Goal: Information Seeking & Learning: Learn about a topic

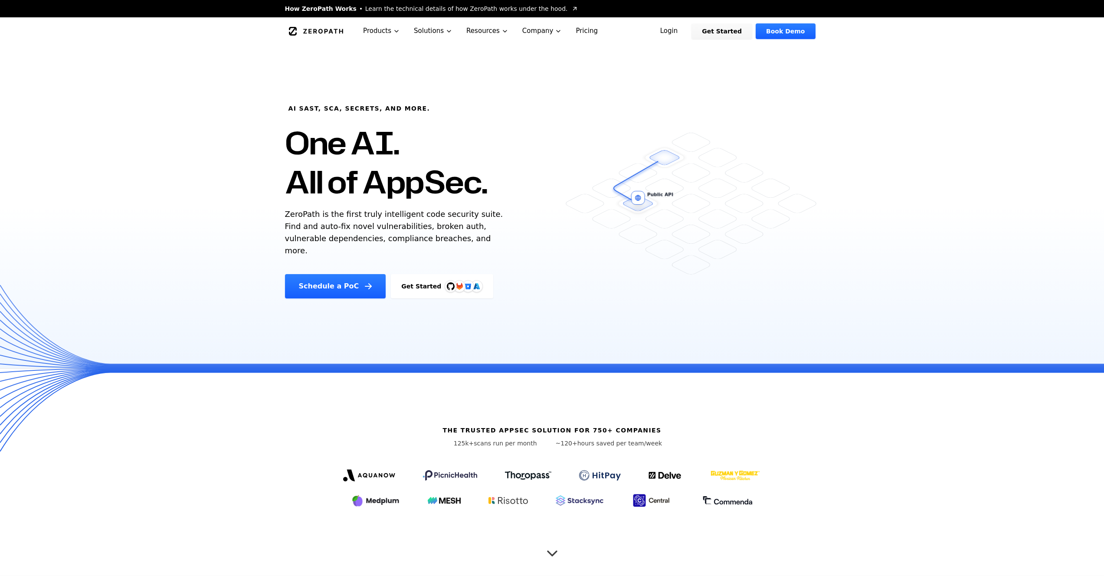
click at [182, 85] on div "AI SAST, SCA, Secrets, and more. One AI. All of AppSec. ZeroPath is the first t…" at bounding box center [552, 206] width 1104 height 323
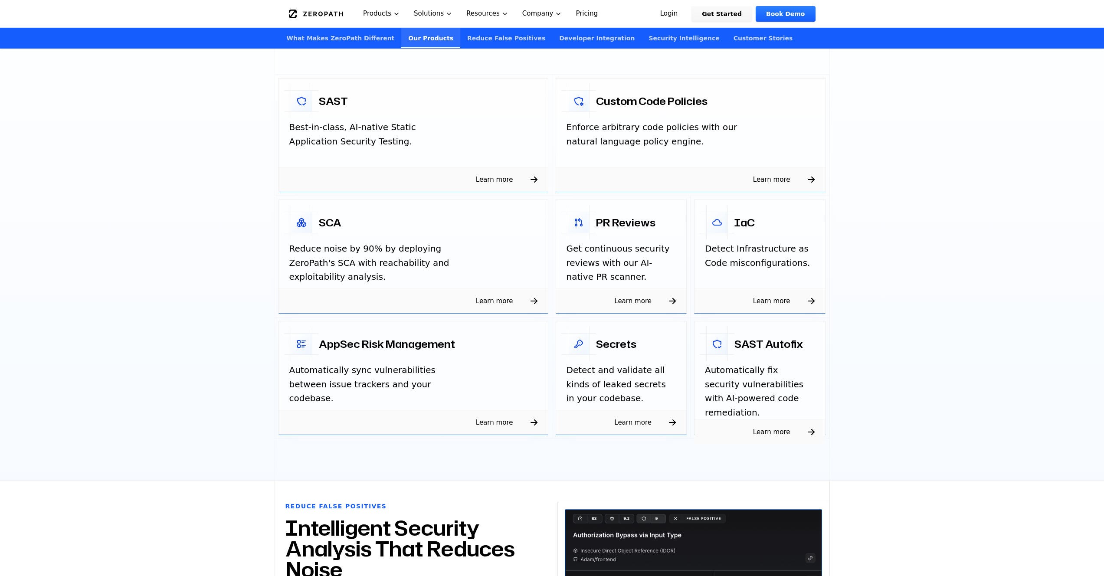
scroll to position [1368, 0]
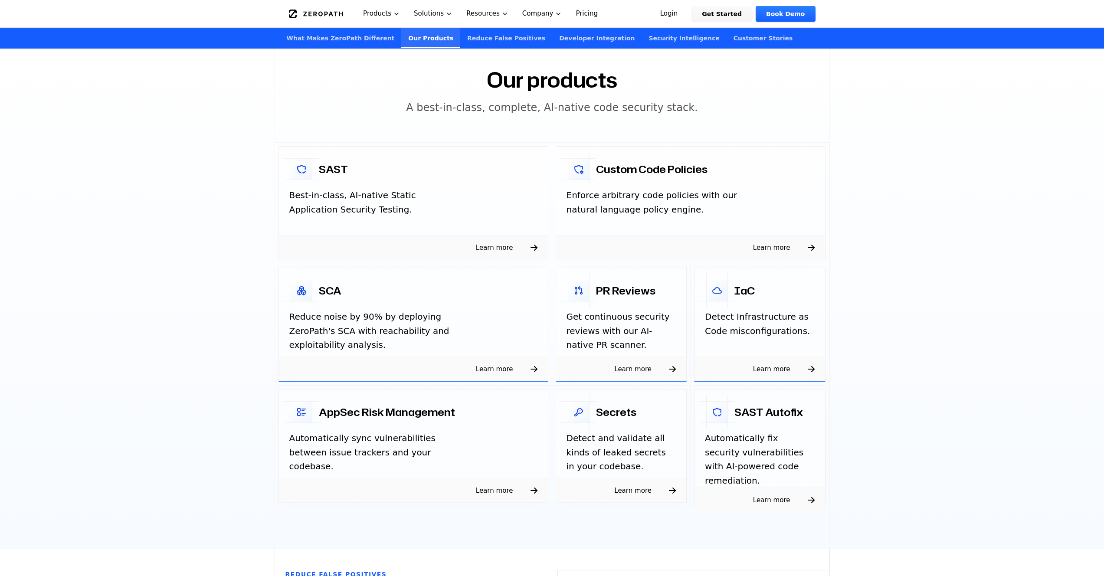
click at [794, 377] on div "Learn more" at bounding box center [760, 369] width 131 height 25
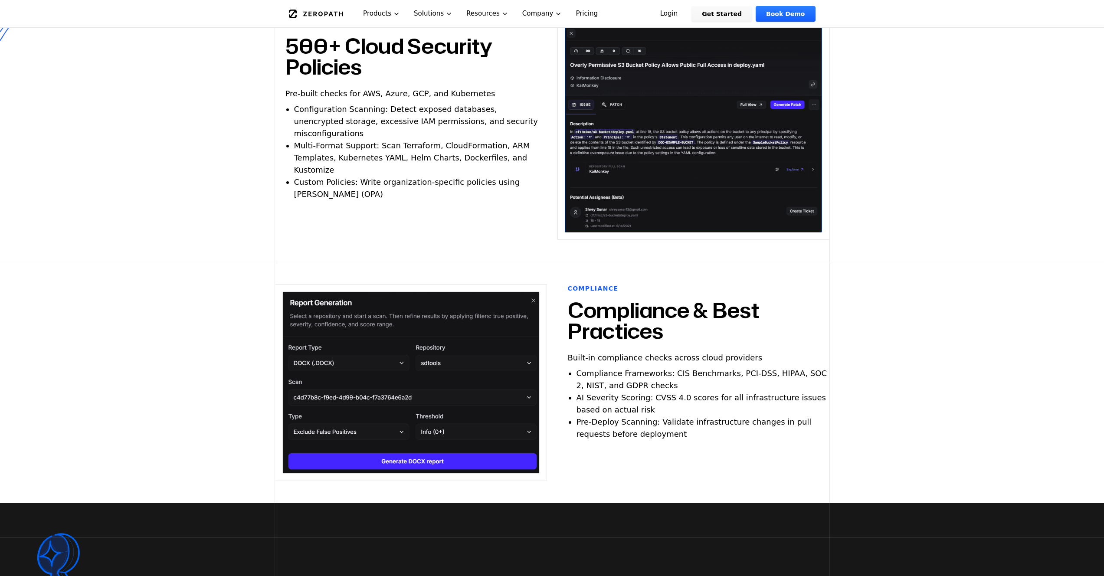
scroll to position [319, 0]
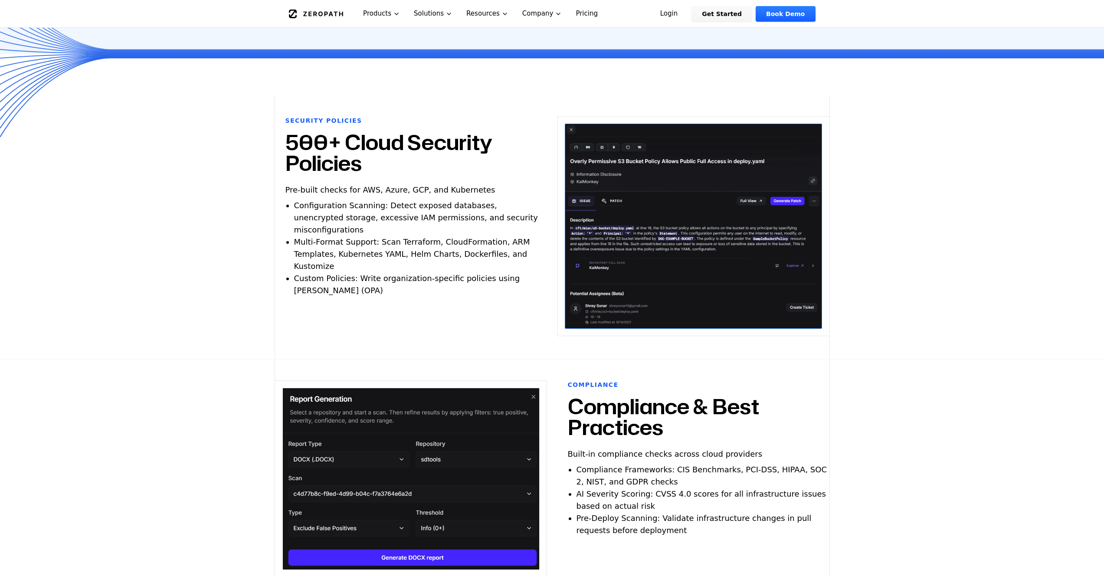
drag, startPoint x: 200, startPoint y: 180, endPoint x: 204, endPoint y: 177, distance: 5.5
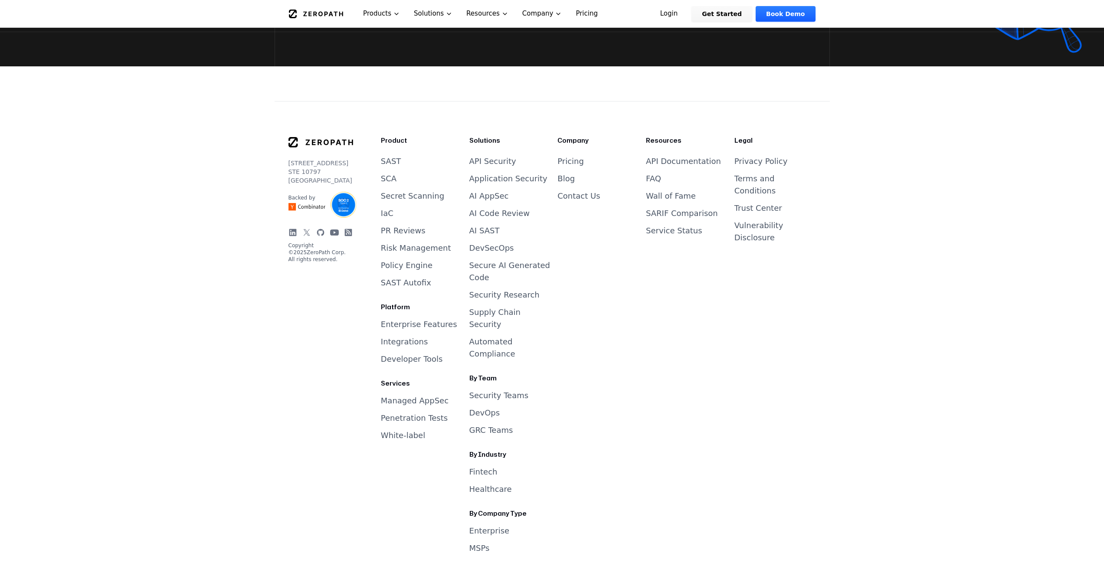
scroll to position [3637, 0]
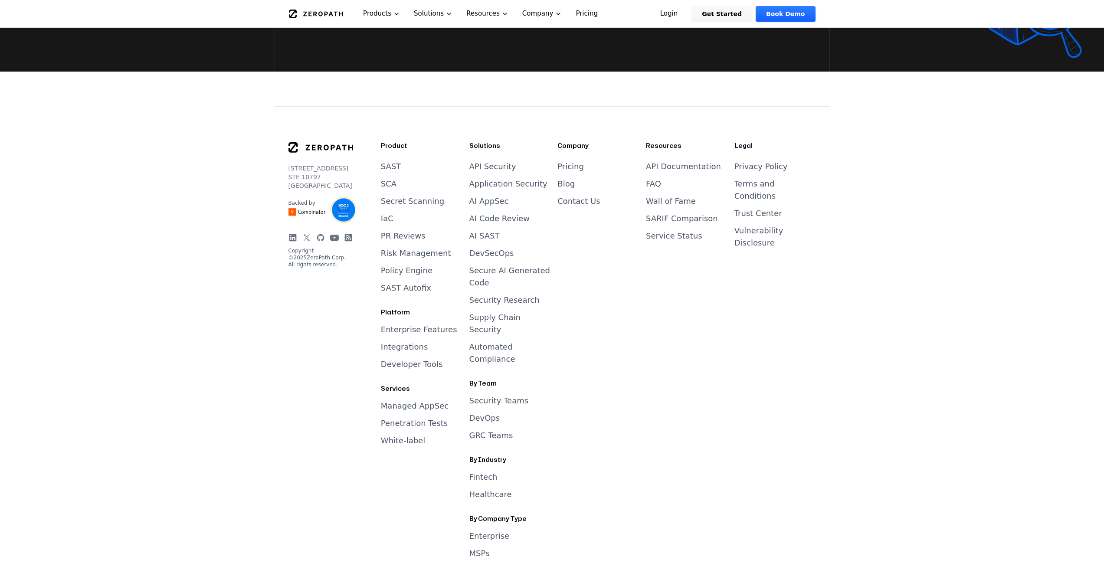
click at [490, 342] on link "Automated Compliance" at bounding box center [492, 352] width 46 height 21
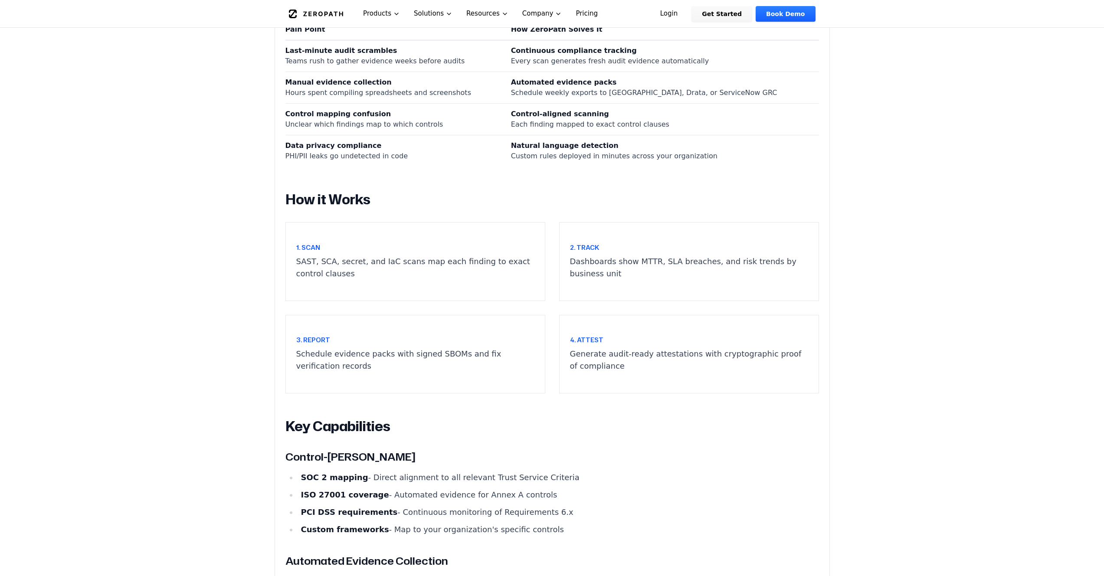
scroll to position [743, 0]
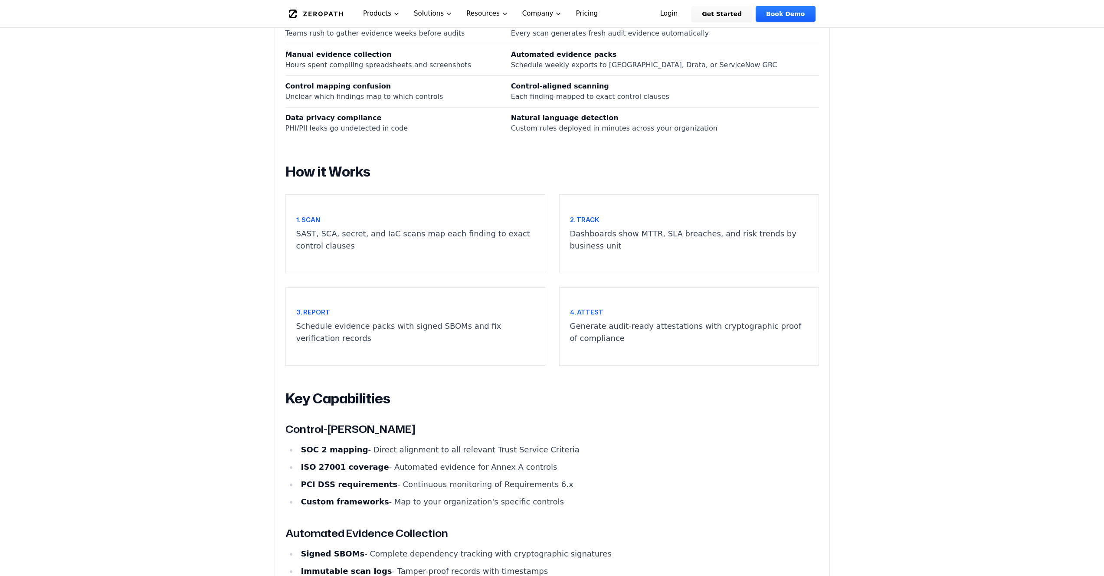
drag, startPoint x: 247, startPoint y: 284, endPoint x: 122, endPoint y: 262, distance: 127.3
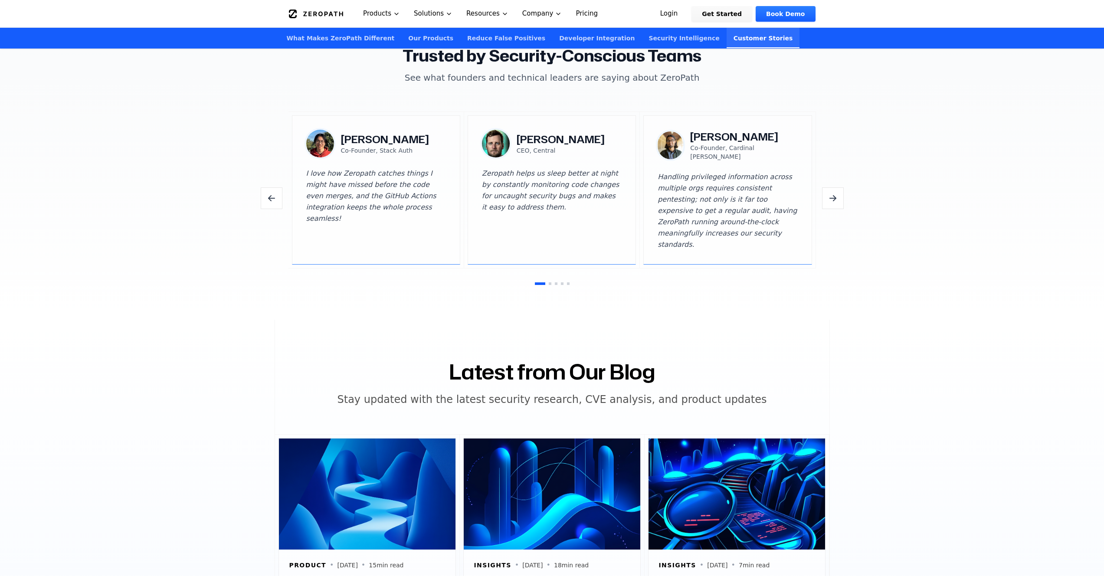
drag, startPoint x: 108, startPoint y: 298, endPoint x: 118, endPoint y: 292, distance: 11.8
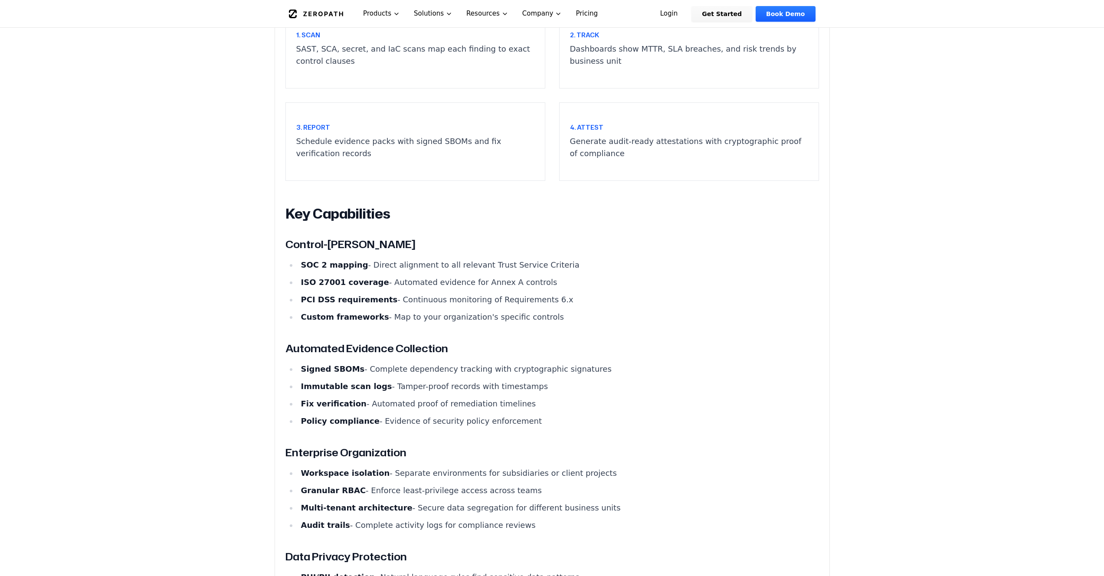
scroll to position [1050, 0]
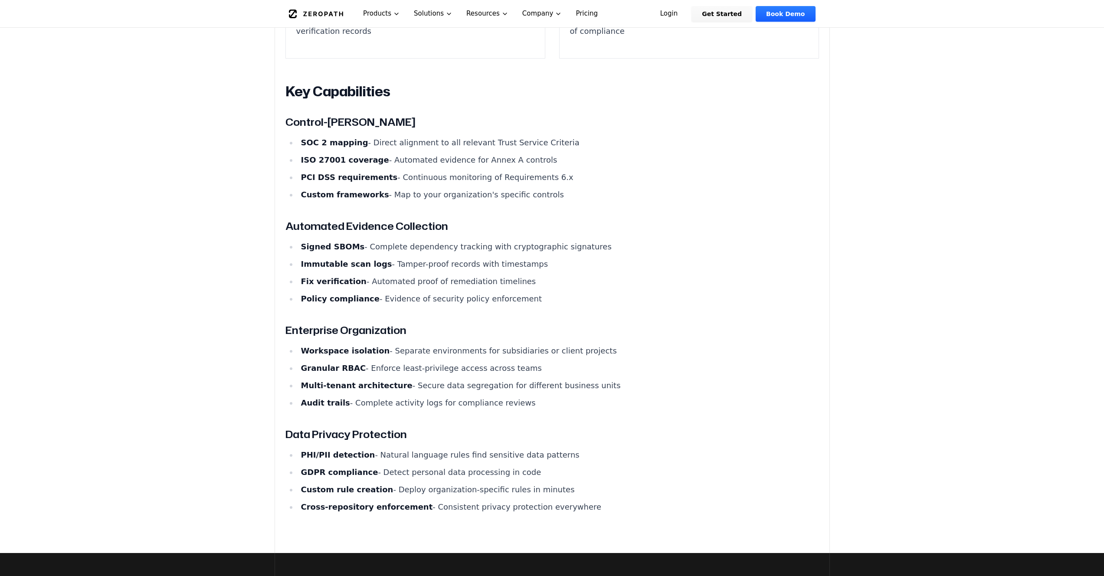
click at [802, 218] on h3 "Automated Evidence Collection" at bounding box center [552, 226] width 534 height 16
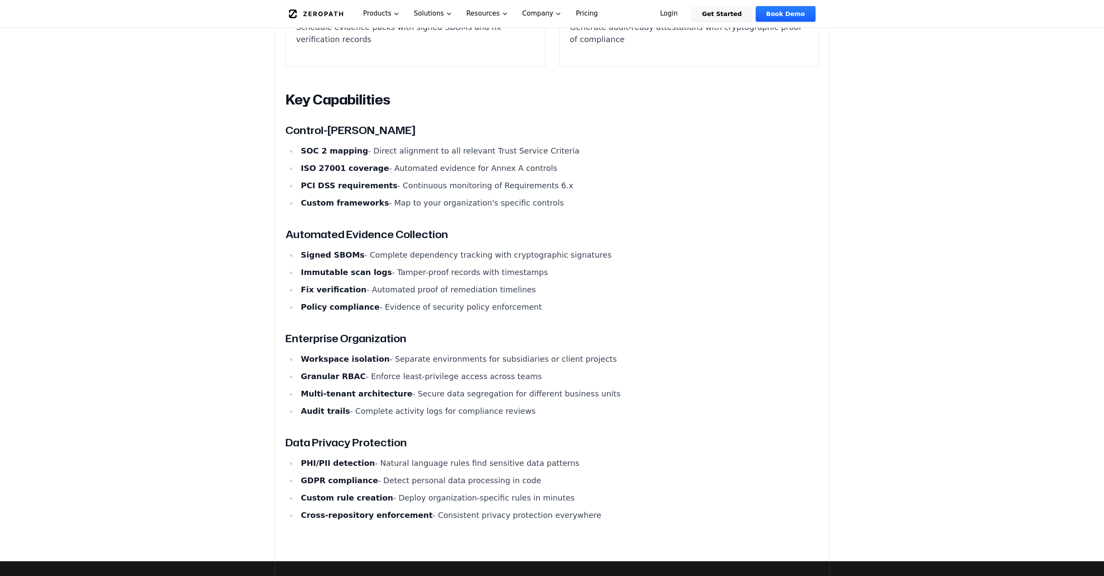
scroll to position [1040, 0]
